Goal: Check status: Check status

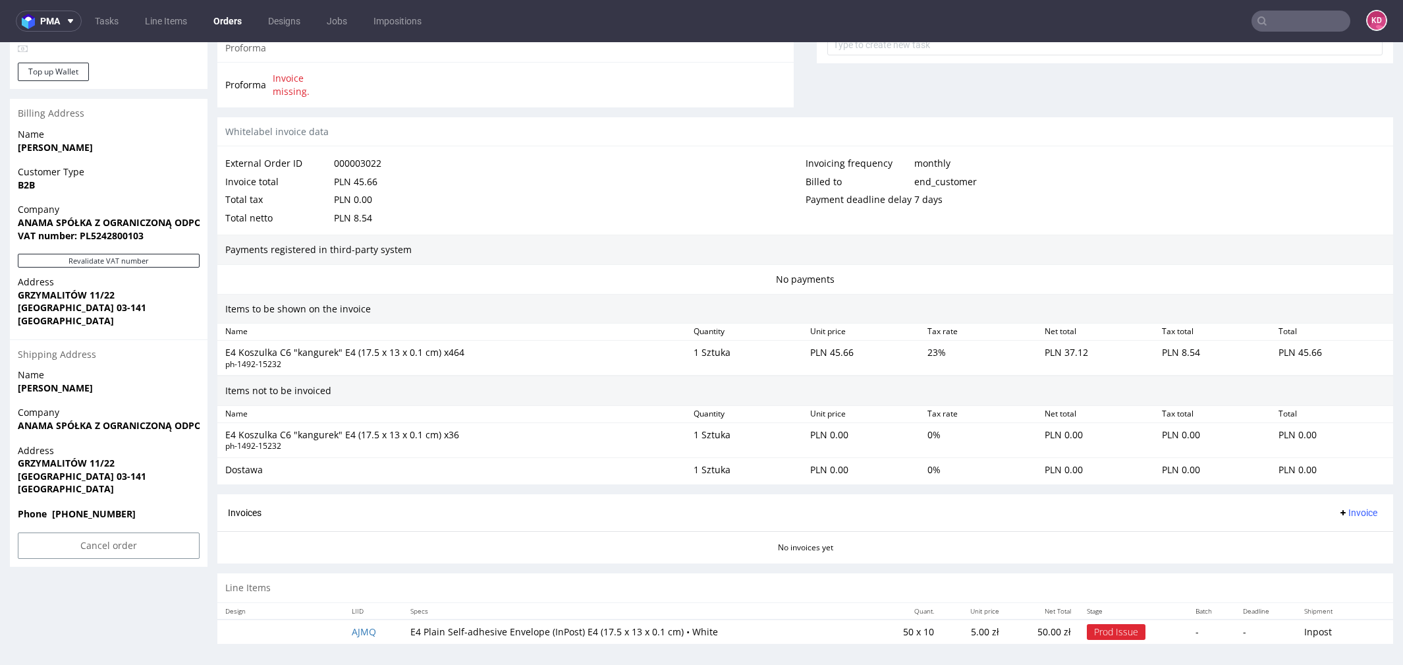
scroll to position [4, 0]
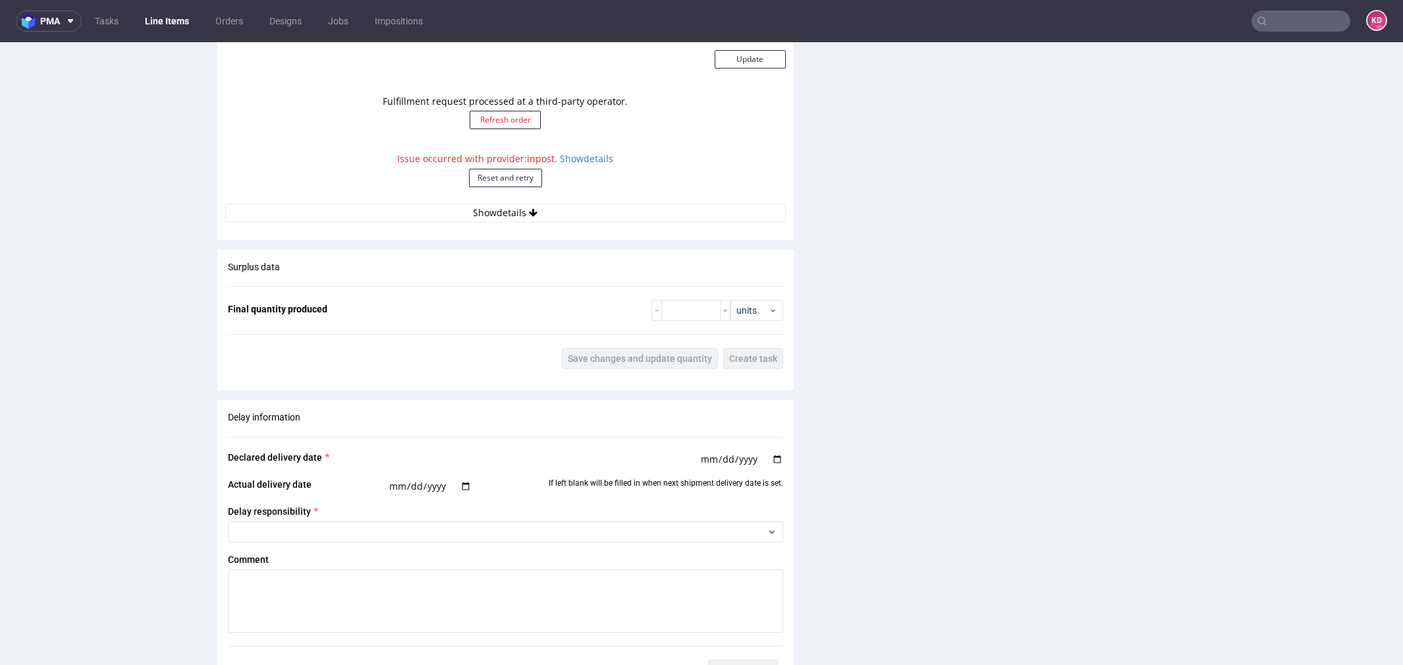
scroll to position [1145, 0]
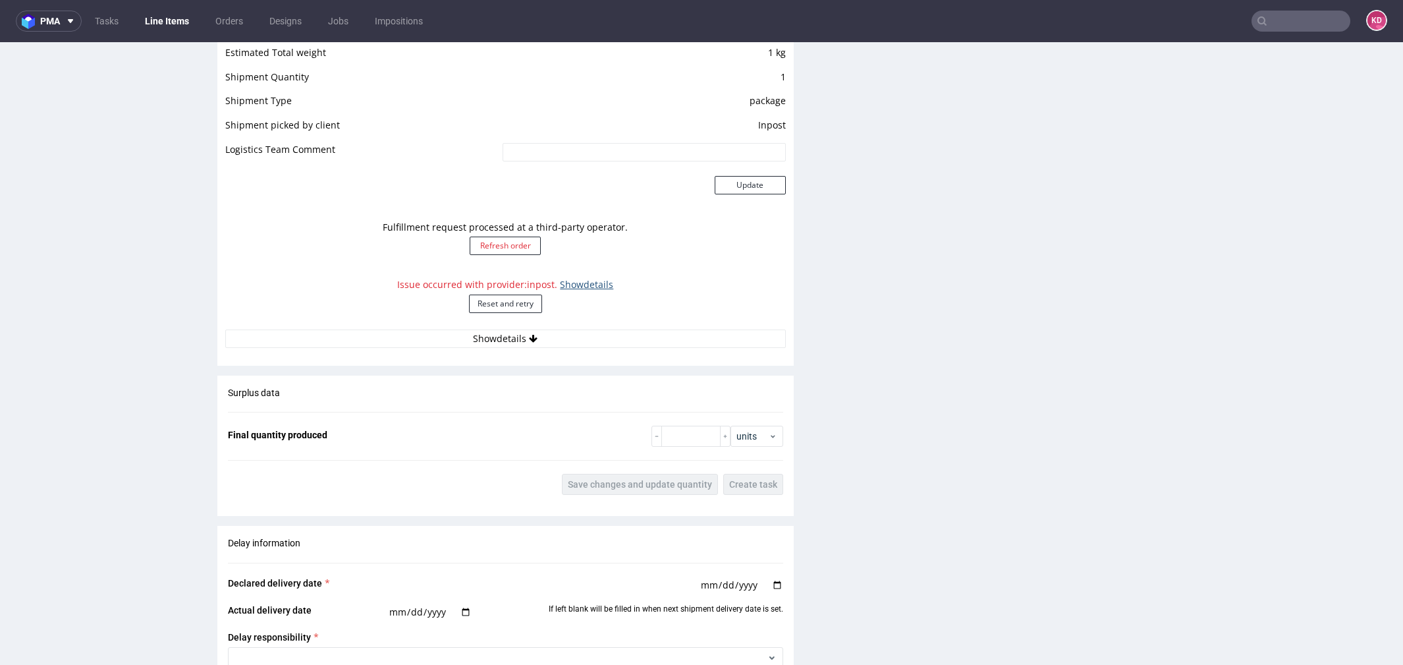
click at [586, 284] on link "Show details" at bounding box center [586, 284] width 53 height 13
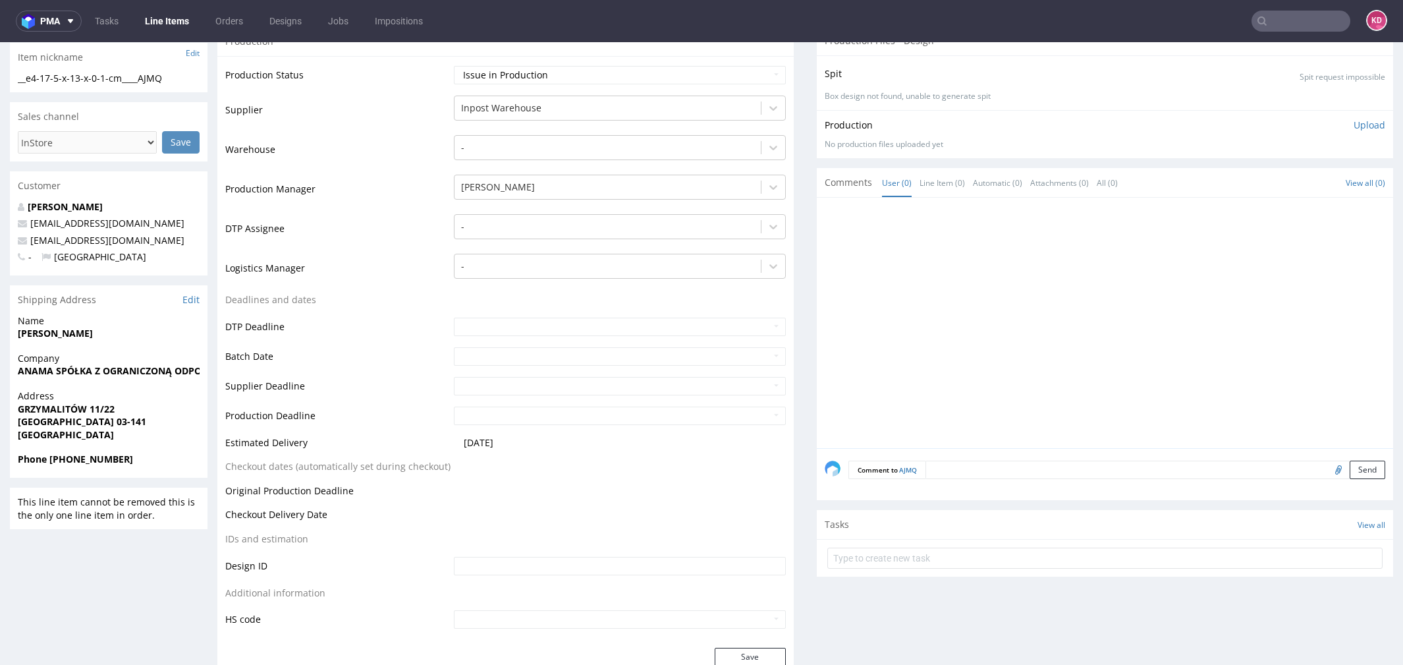
scroll to position [213, 0]
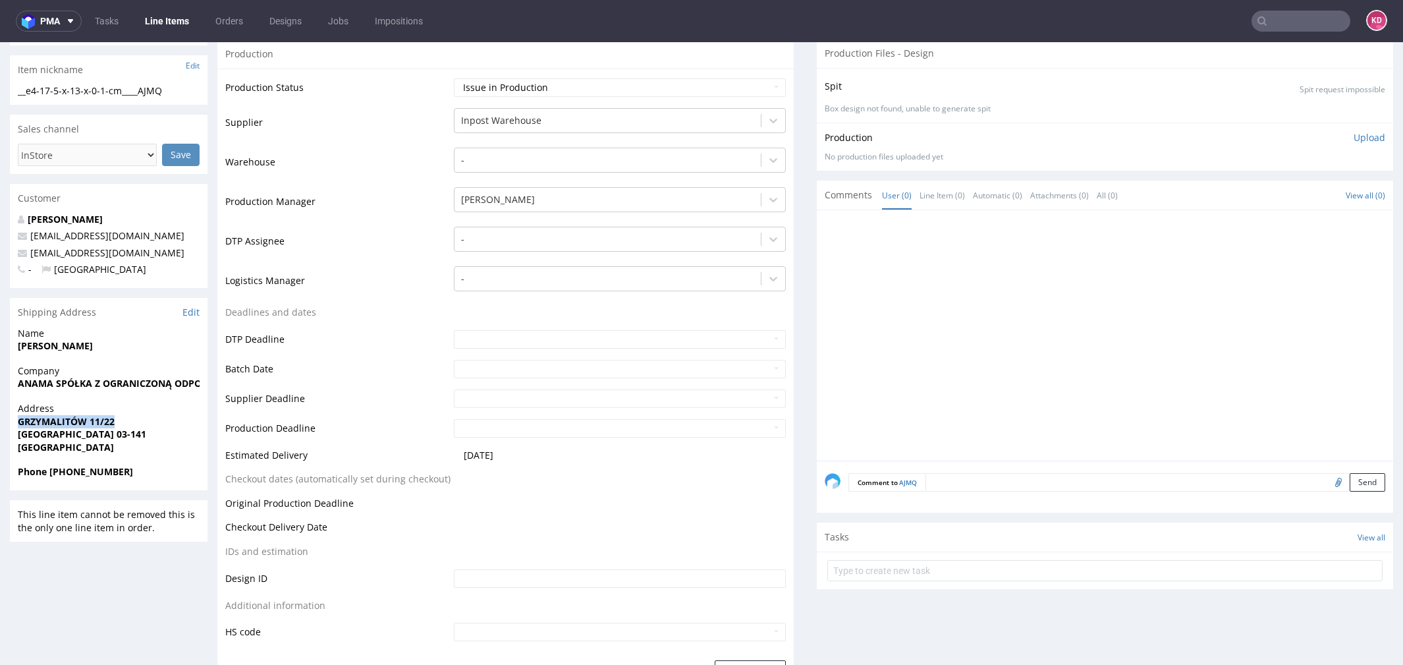
drag, startPoint x: 123, startPoint y: 419, endPoint x: 18, endPoint y: 415, distance: 104.2
click at [18, 416] on span "GRZYMALITÓW 11/22" at bounding box center [109, 421] width 182 height 13
copy strong "GRZYMALITÓW 11/22"
click at [160, 454] on div "Address GRZYMALITÓW 11/22 WARSZAWA 03-141 Poland" at bounding box center [109, 433] width 198 height 63
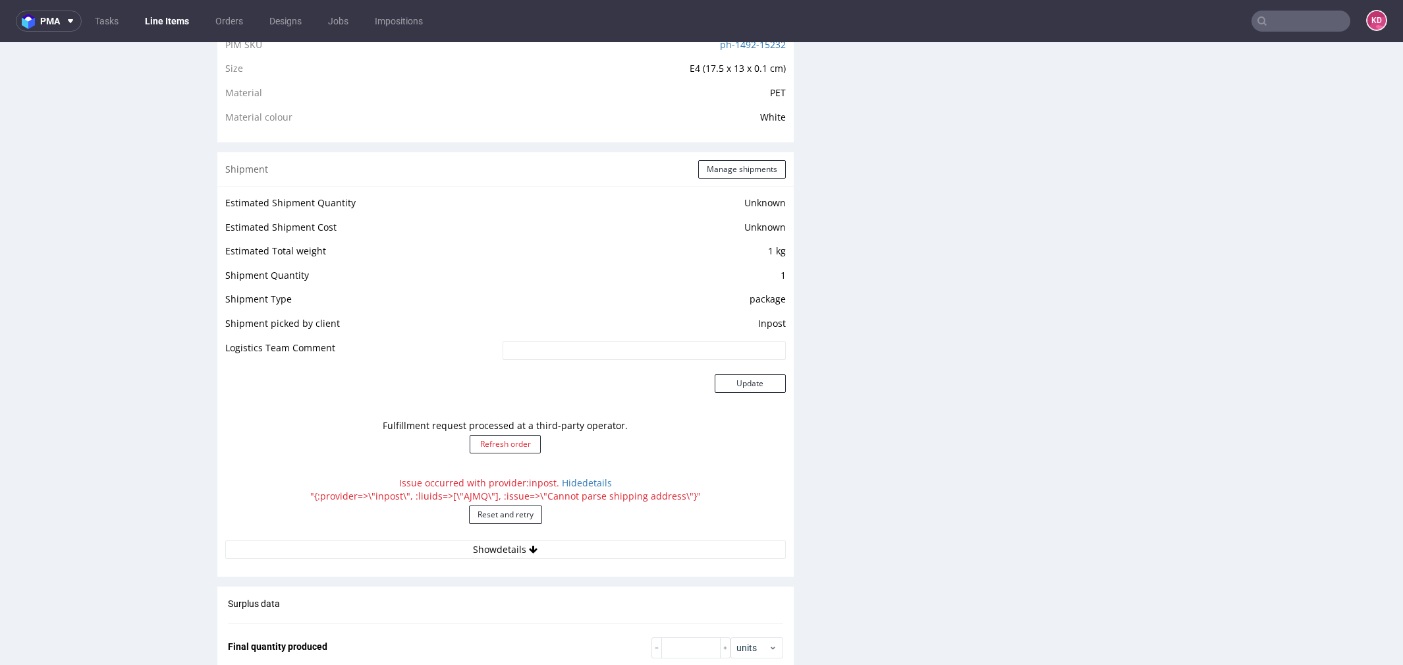
scroll to position [949, 0]
click at [526, 516] on button "Reset and retry" at bounding box center [505, 512] width 73 height 18
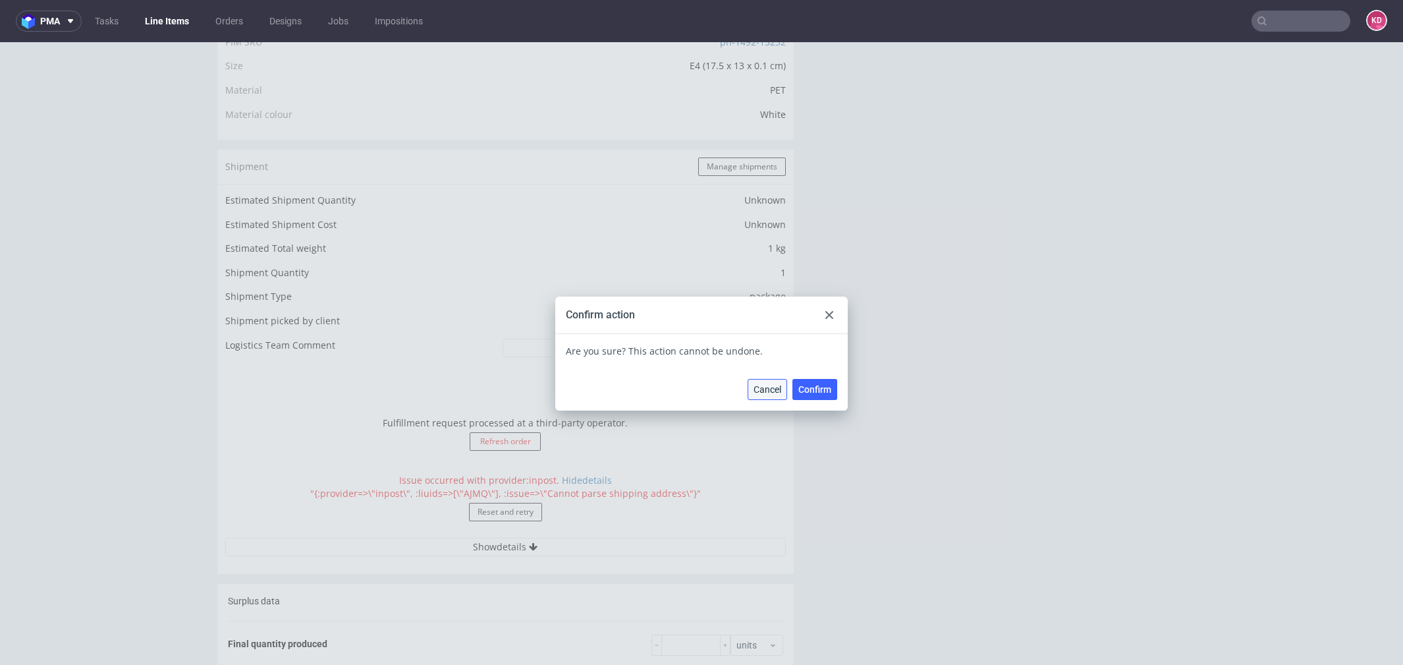
click at [766, 392] on span "Cancel" at bounding box center [768, 389] width 28 height 9
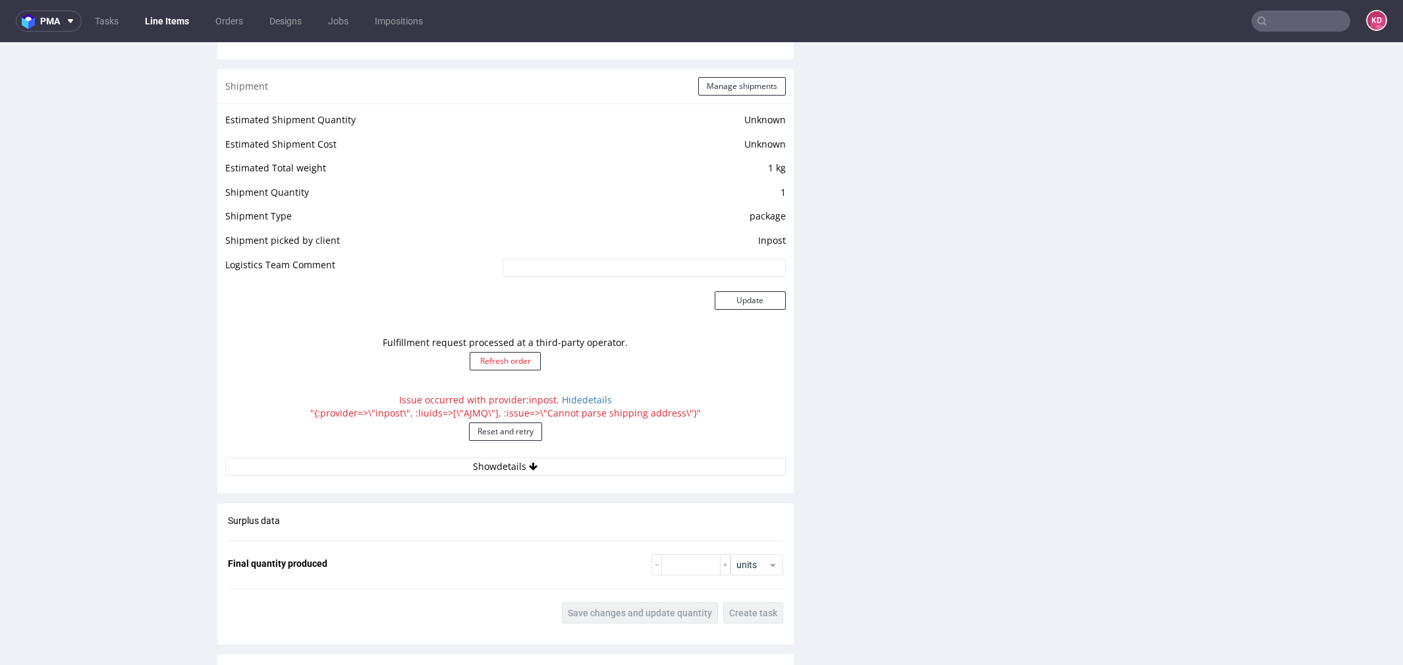
scroll to position [1034, 0]
click at [512, 436] on div "Issue occurred with provider: inpost . Hide details "{:provider=>\"inpost\", :l…" at bounding box center [505, 418] width 561 height 70
click at [511, 426] on button "Reset and retry" at bounding box center [505, 427] width 73 height 18
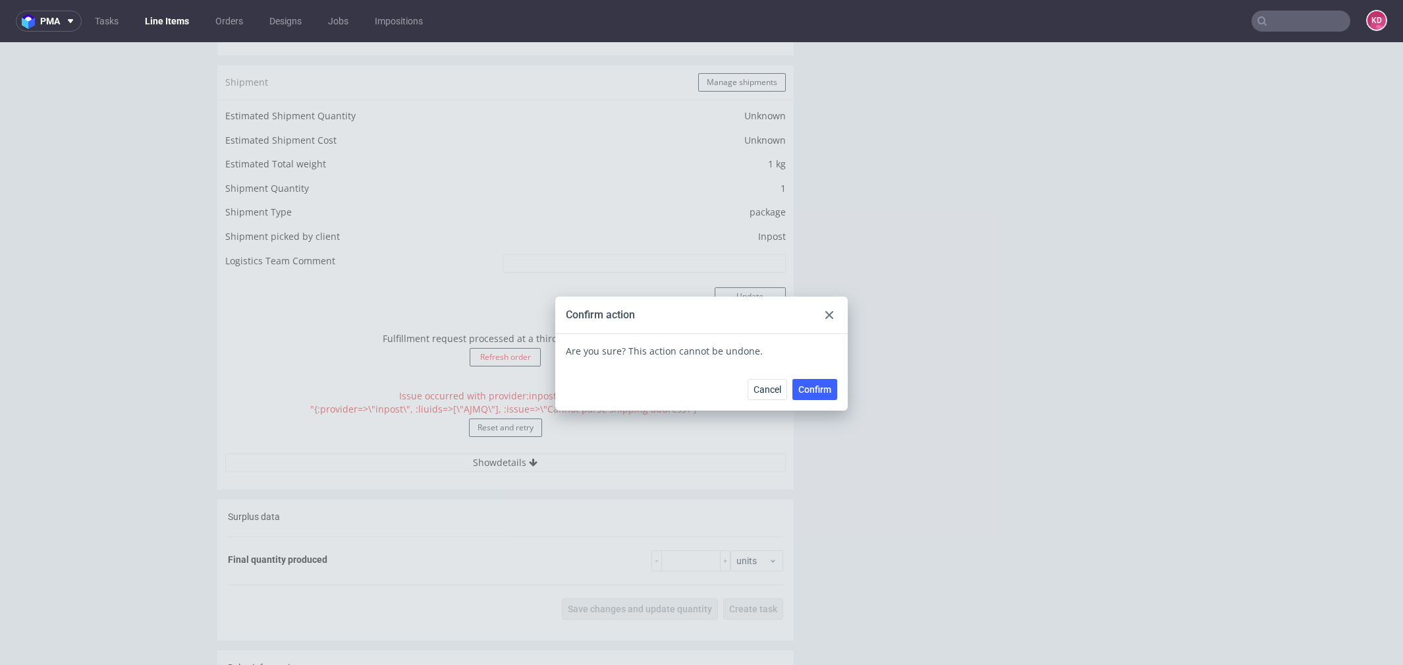
click at [804, 383] on button "Confirm" at bounding box center [815, 389] width 45 height 21
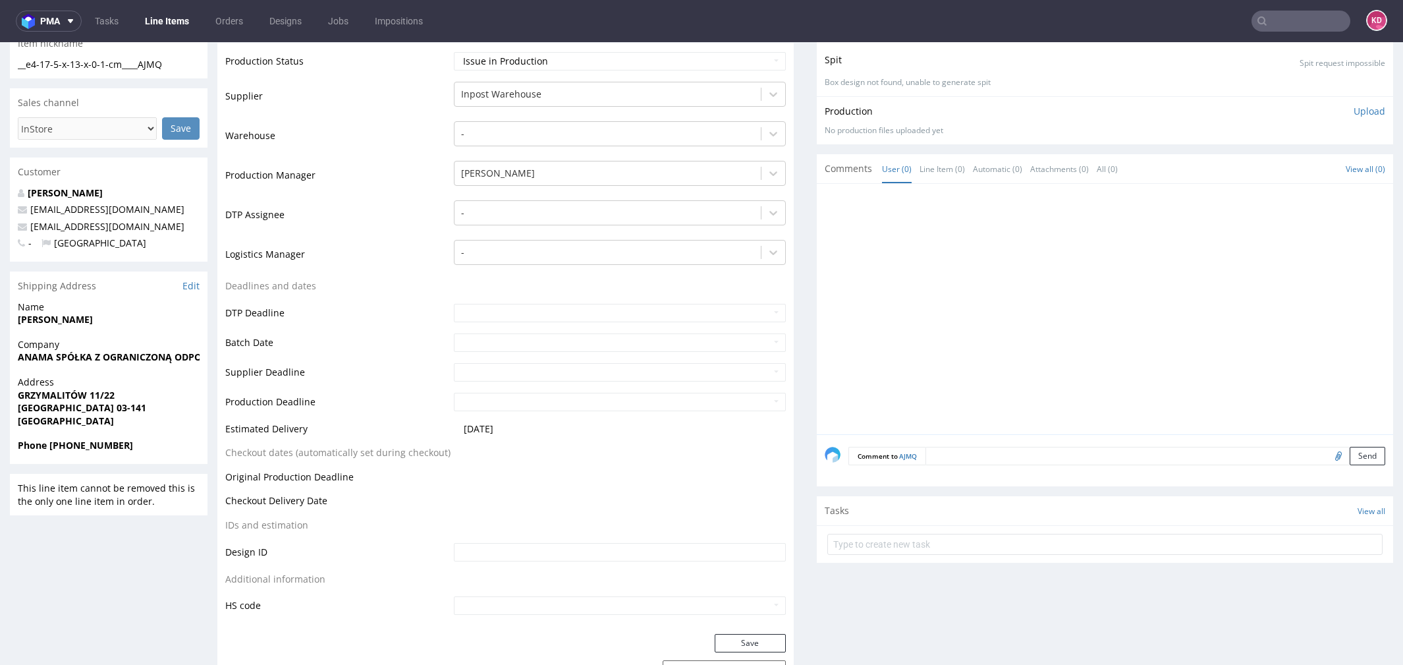
scroll to position [0, 0]
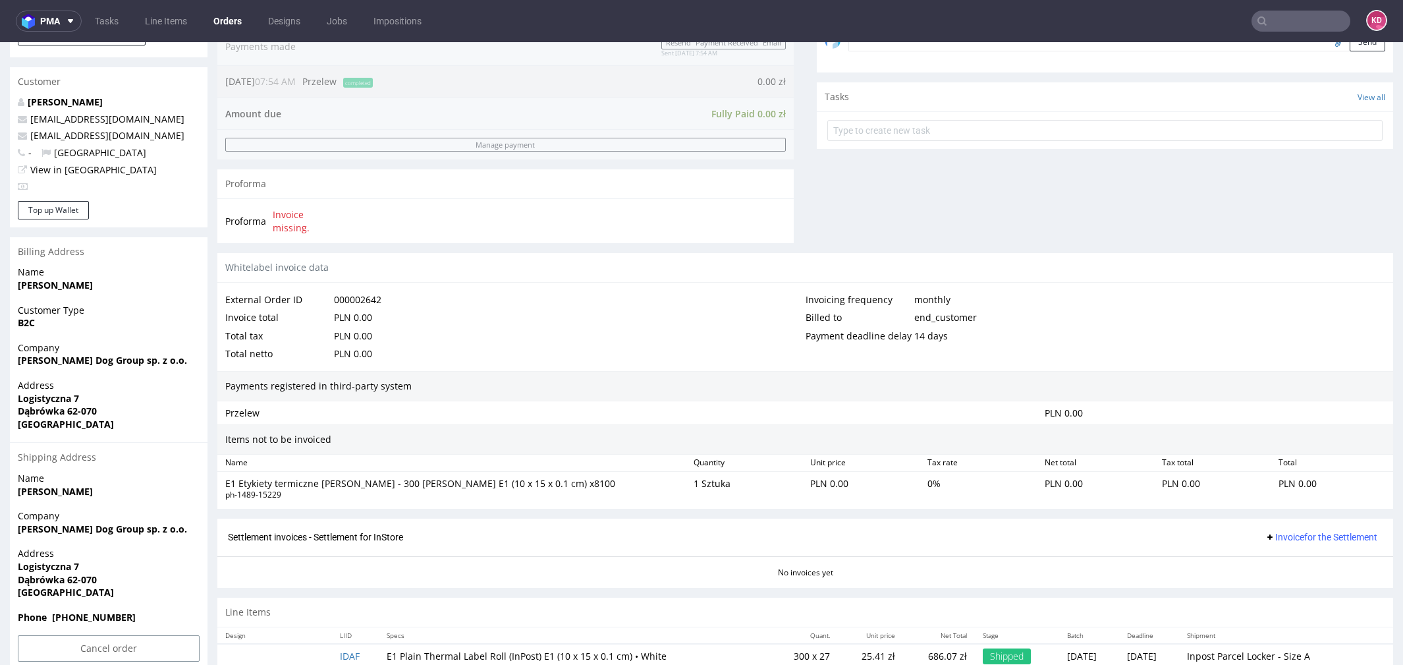
scroll to position [4, 0]
